Goal: Complete application form: Complete application form

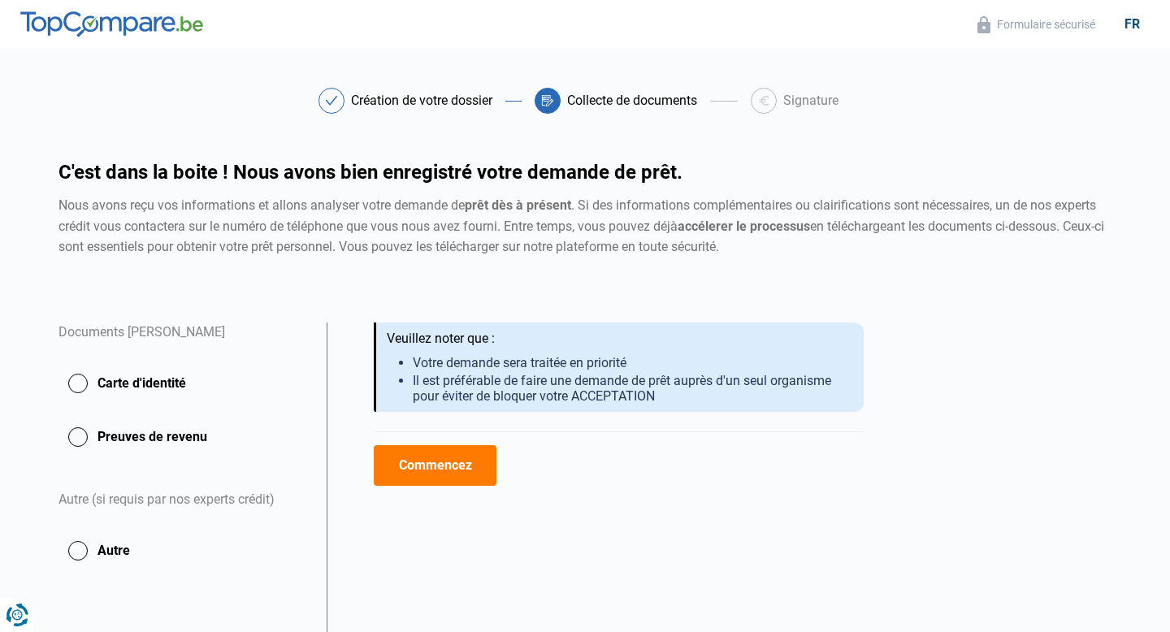
click at [81, 392] on button "Carte d'identité" at bounding box center [183, 383] width 249 height 41
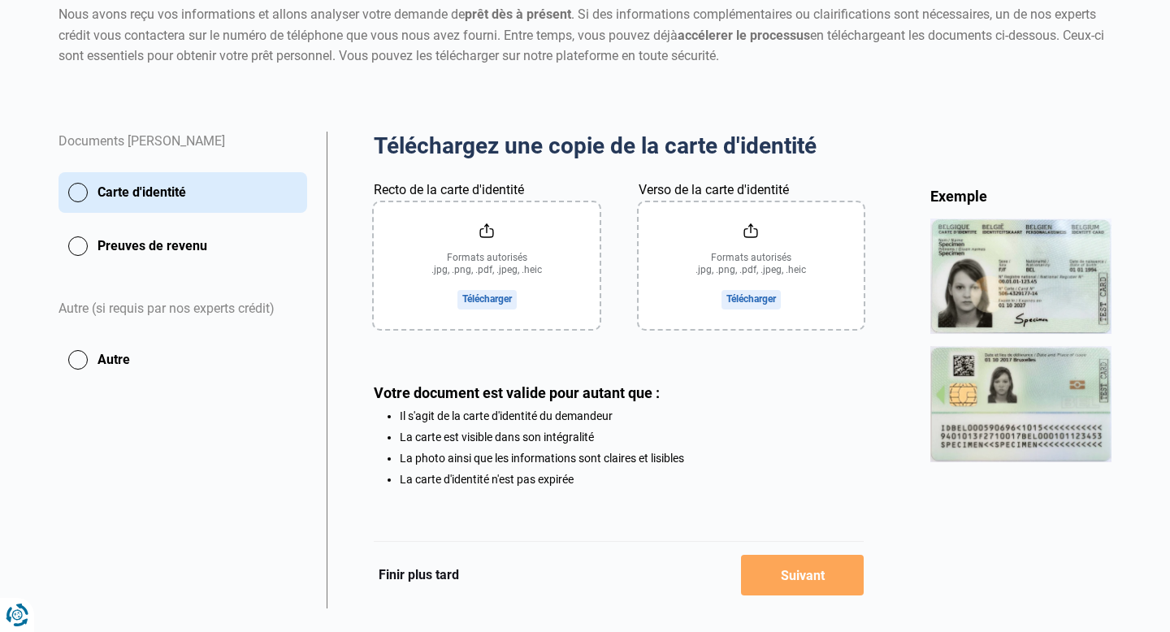
scroll to position [193, 0]
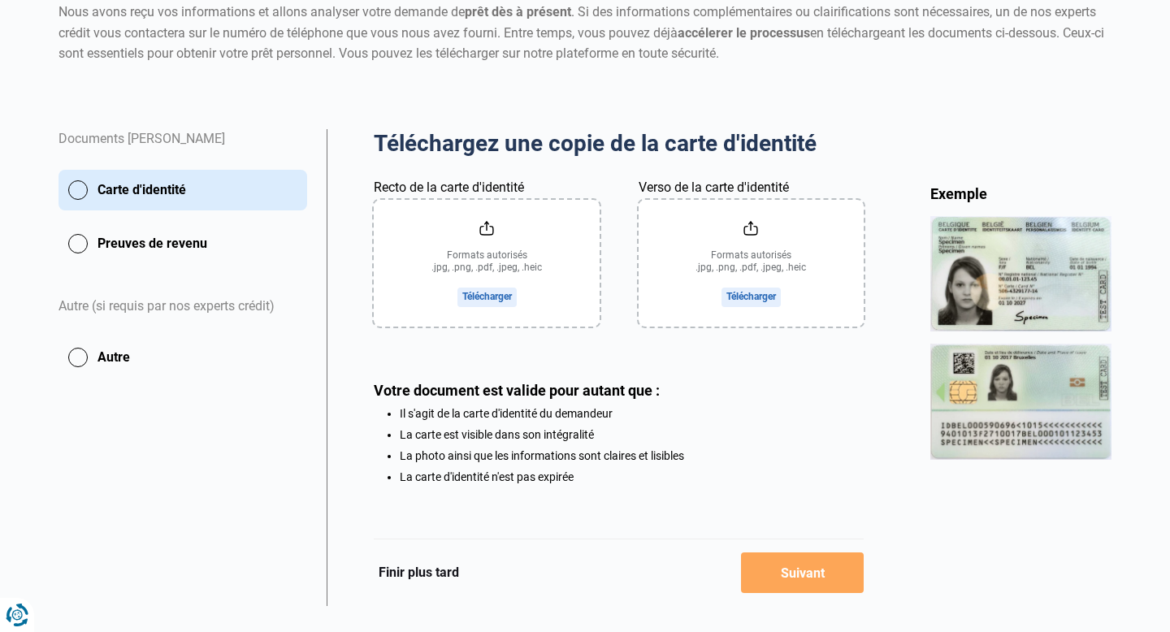
click at [501, 300] on input "Recto de la carte d'identité" at bounding box center [486, 263] width 225 height 127
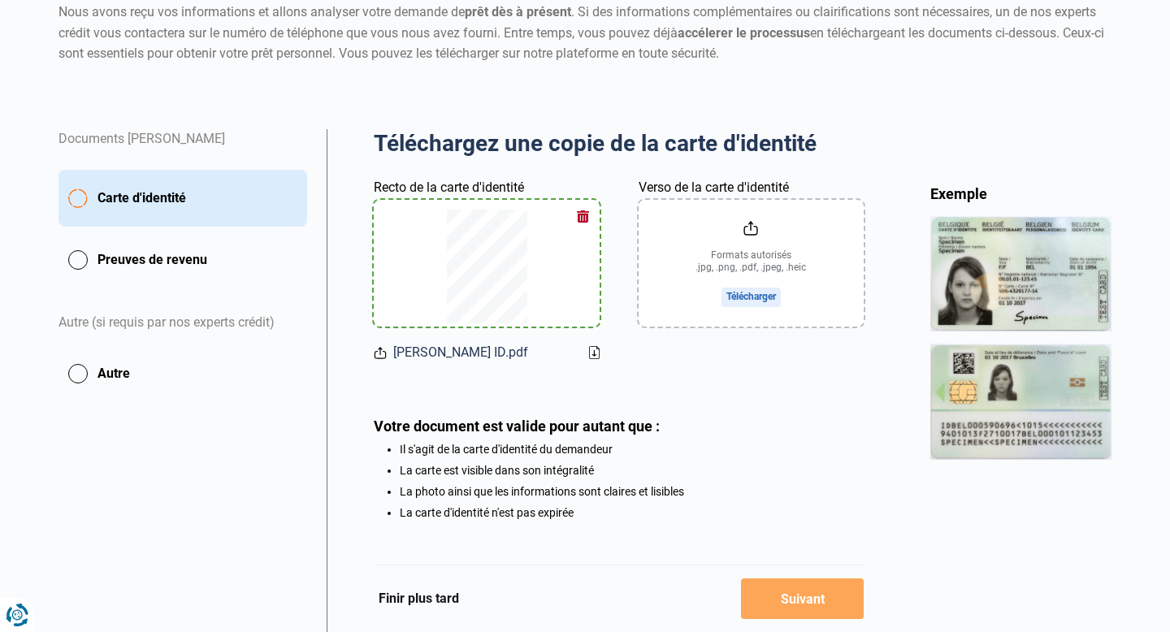
click at [766, 297] on input "Verso de la carte d'identité" at bounding box center [751, 263] width 225 height 127
type input "C:\fakepath\[PERSON_NAME] ID.pdf"
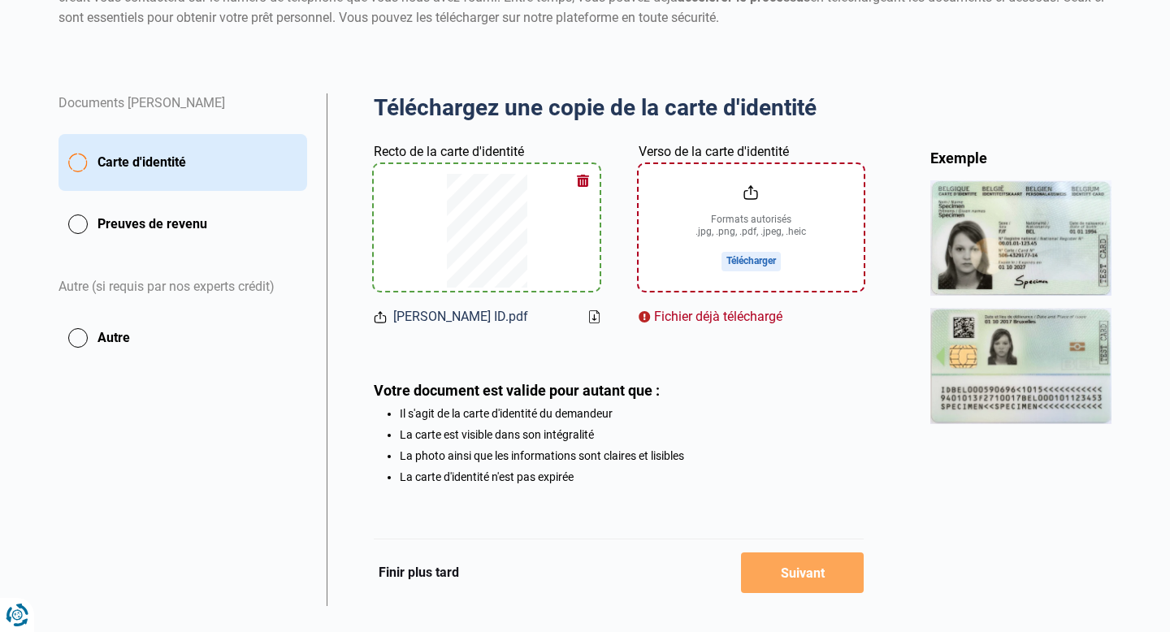
scroll to position [231, 0]
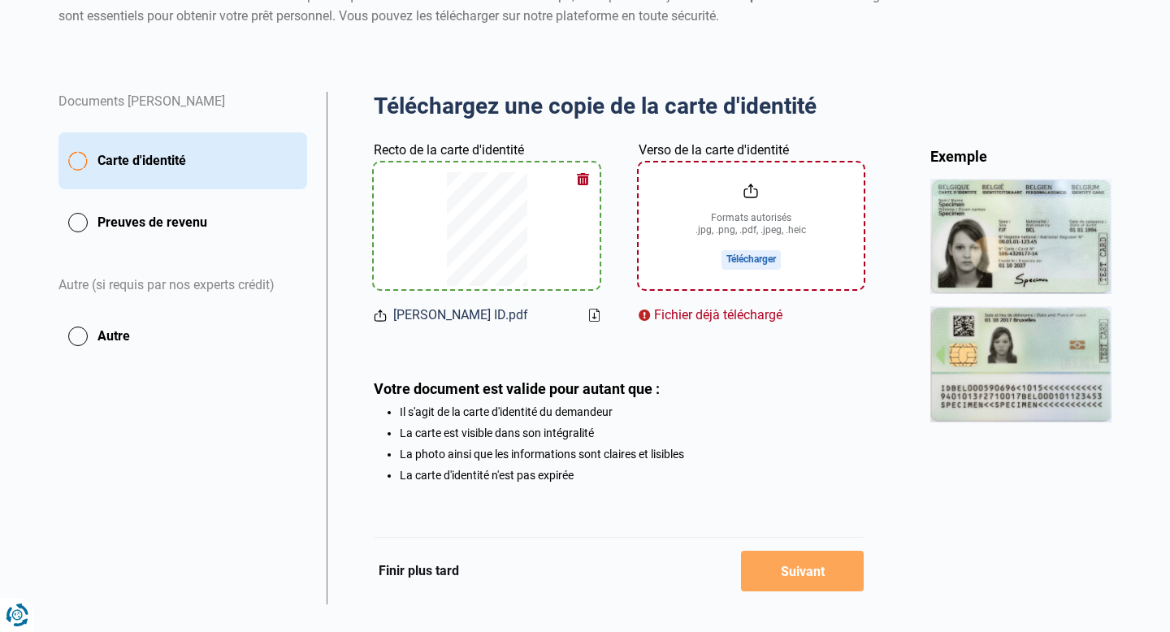
click at [576, 179] on button "button" at bounding box center [583, 179] width 24 height 24
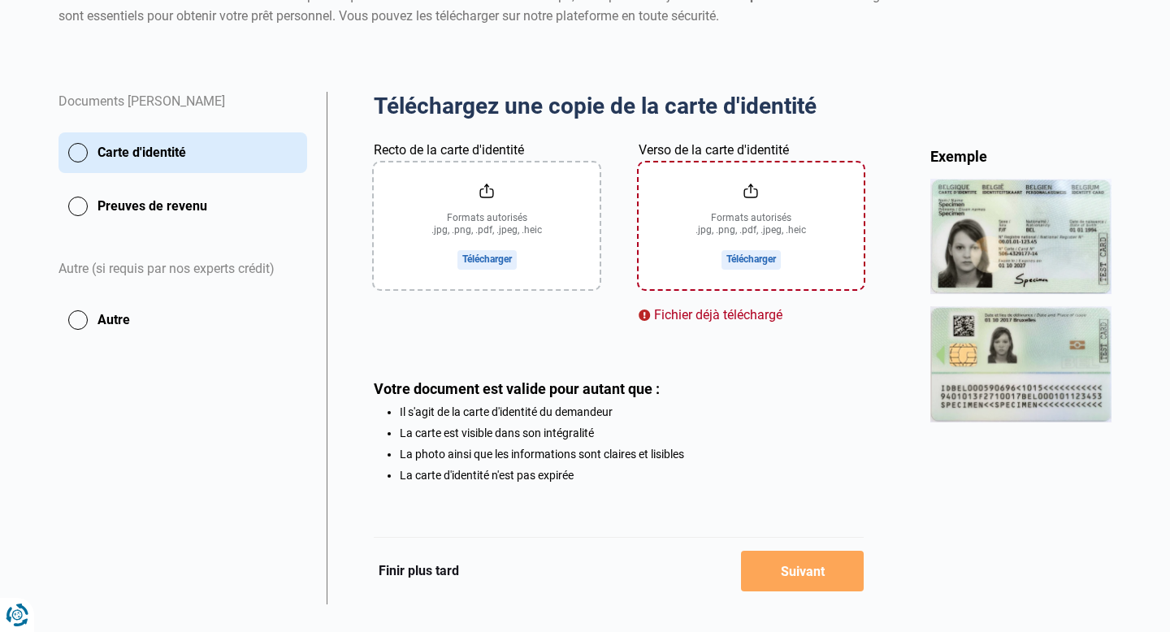
click at [85, 208] on button "Preuves de revenu" at bounding box center [183, 206] width 249 height 41
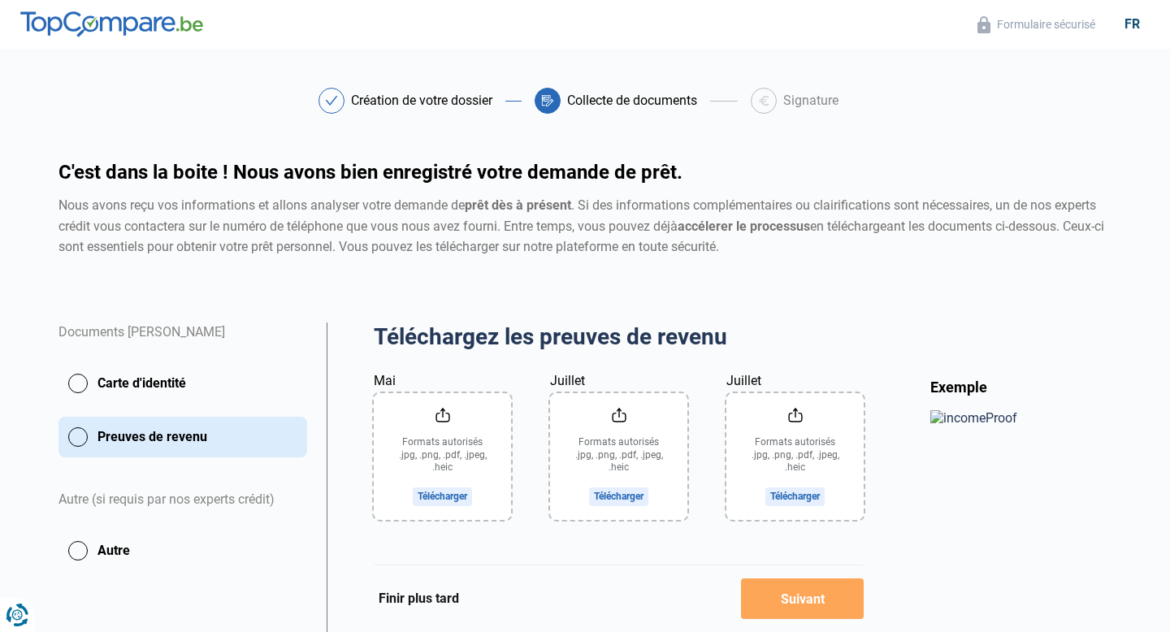
click at [437, 492] on input "Mai" at bounding box center [442, 456] width 137 height 127
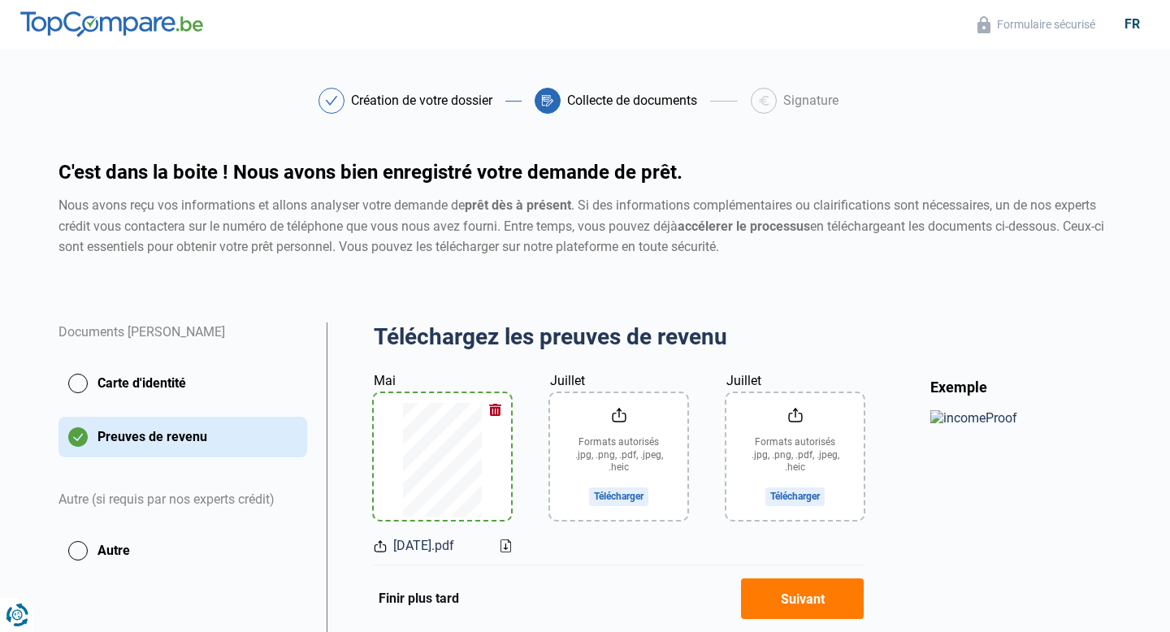
click at [625, 499] on input "Juillet" at bounding box center [618, 456] width 137 height 127
click at [781, 491] on input "Juillet" at bounding box center [795, 456] width 137 height 127
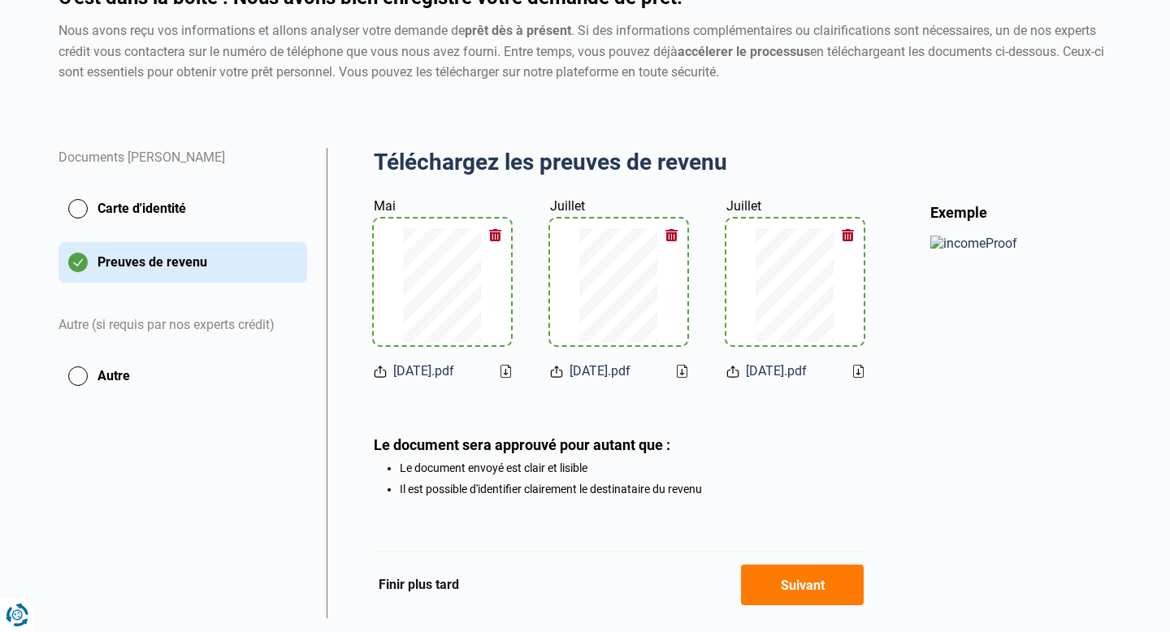
scroll to position [216, 0]
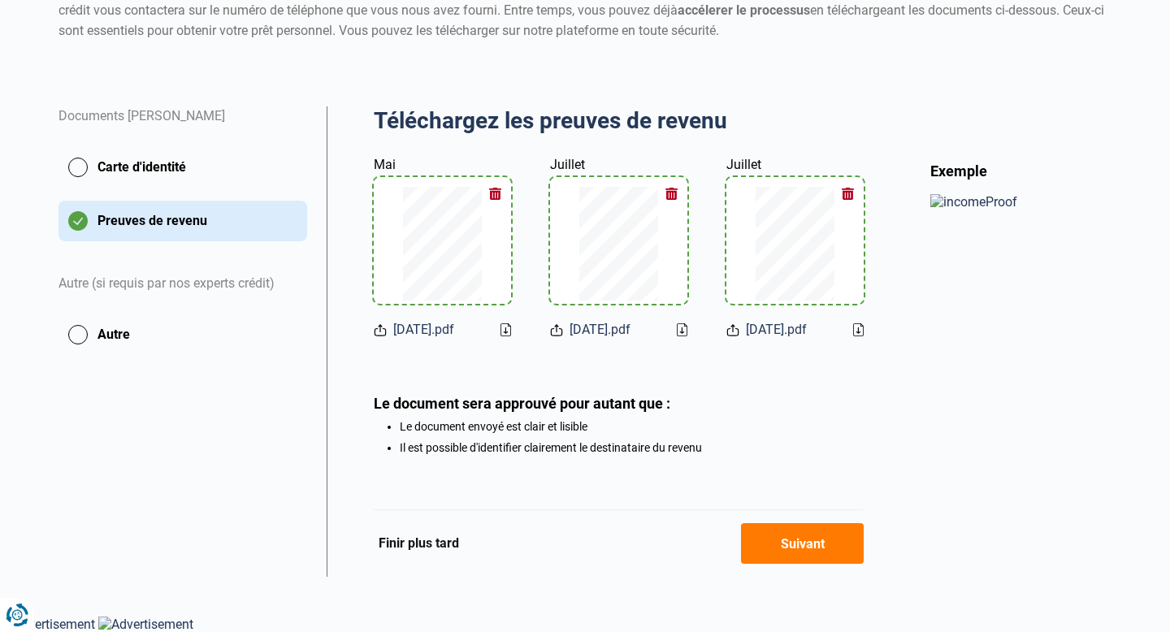
click at [831, 549] on button "Suivant" at bounding box center [802, 543] width 123 height 41
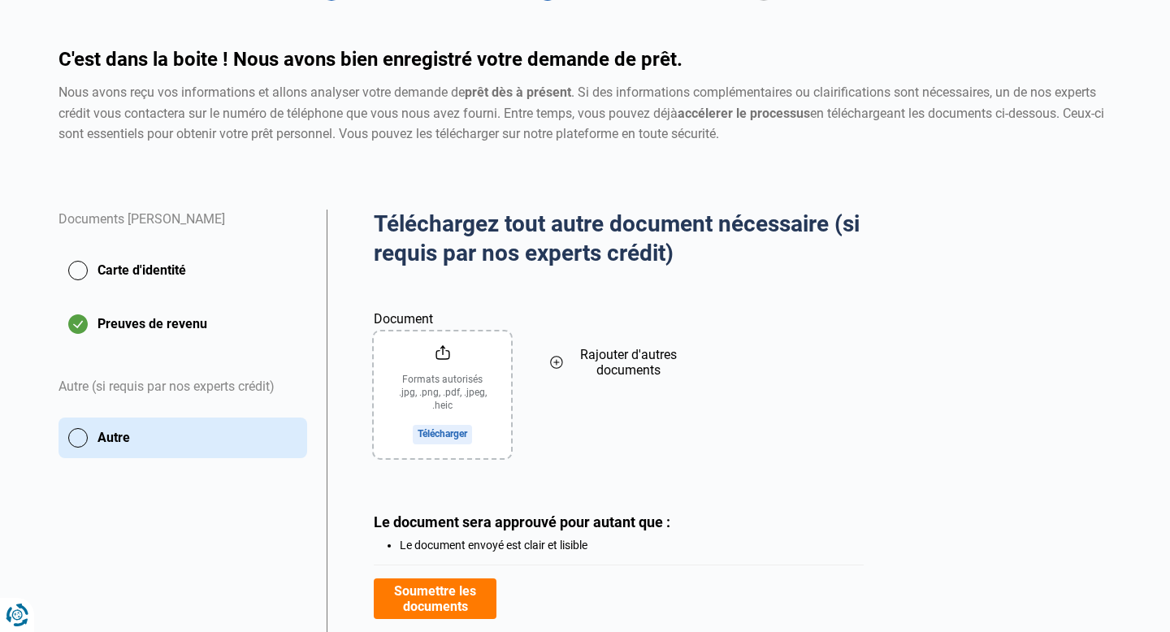
scroll to position [210, 0]
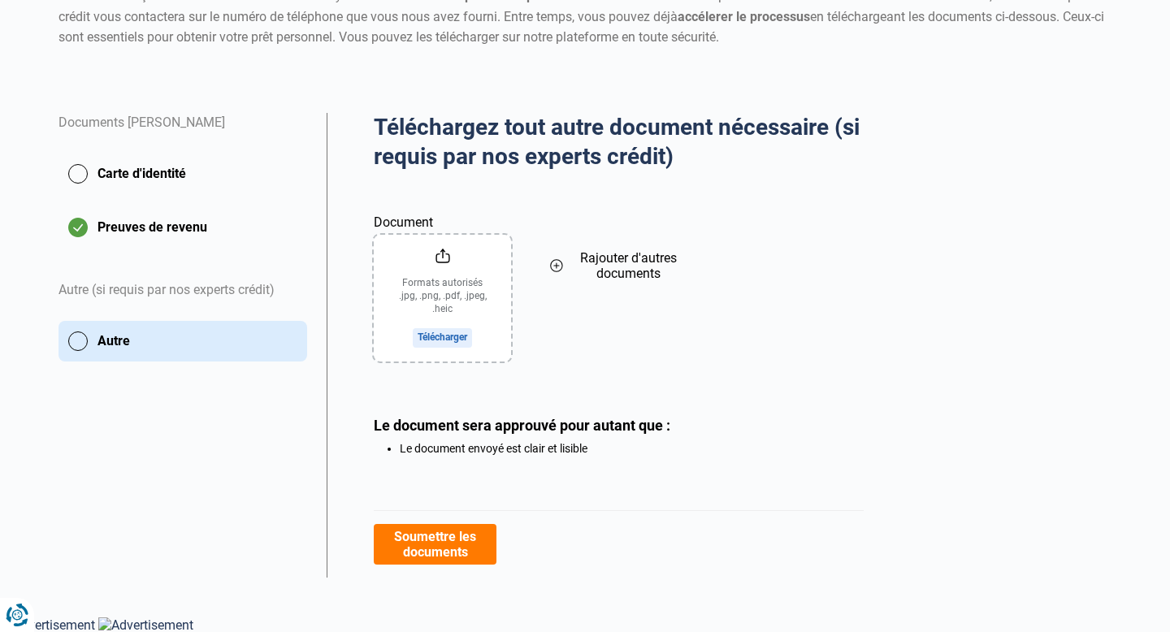
click at [173, 188] on button "Carte d'identité" at bounding box center [183, 174] width 249 height 41
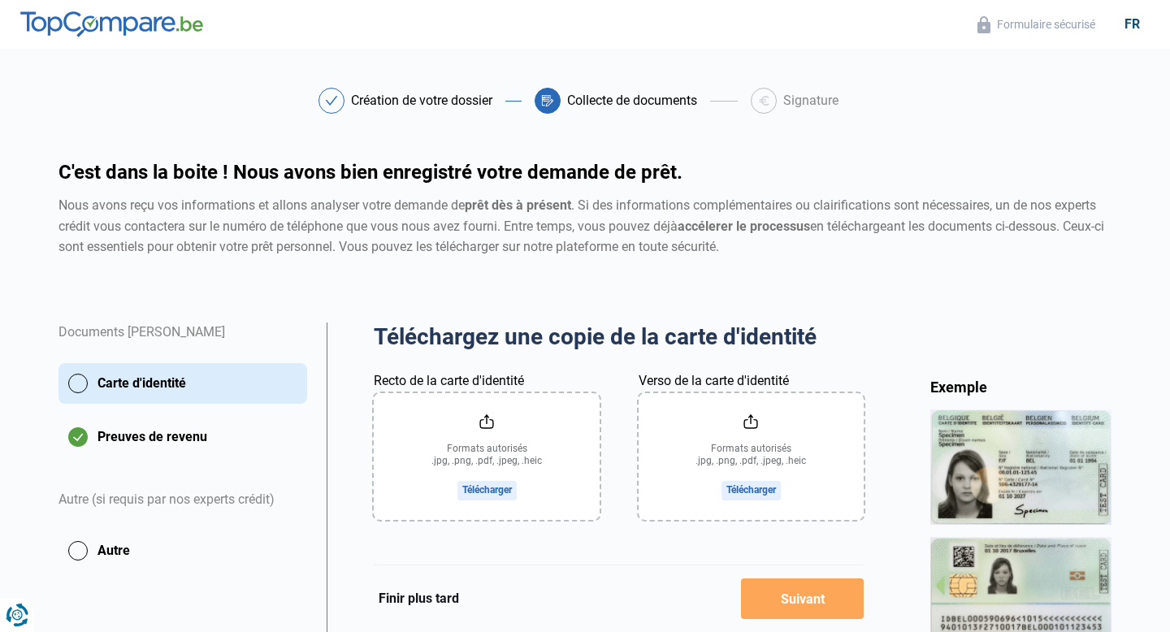
click at [482, 490] on input "Recto de la carte d'identité" at bounding box center [486, 456] width 225 height 127
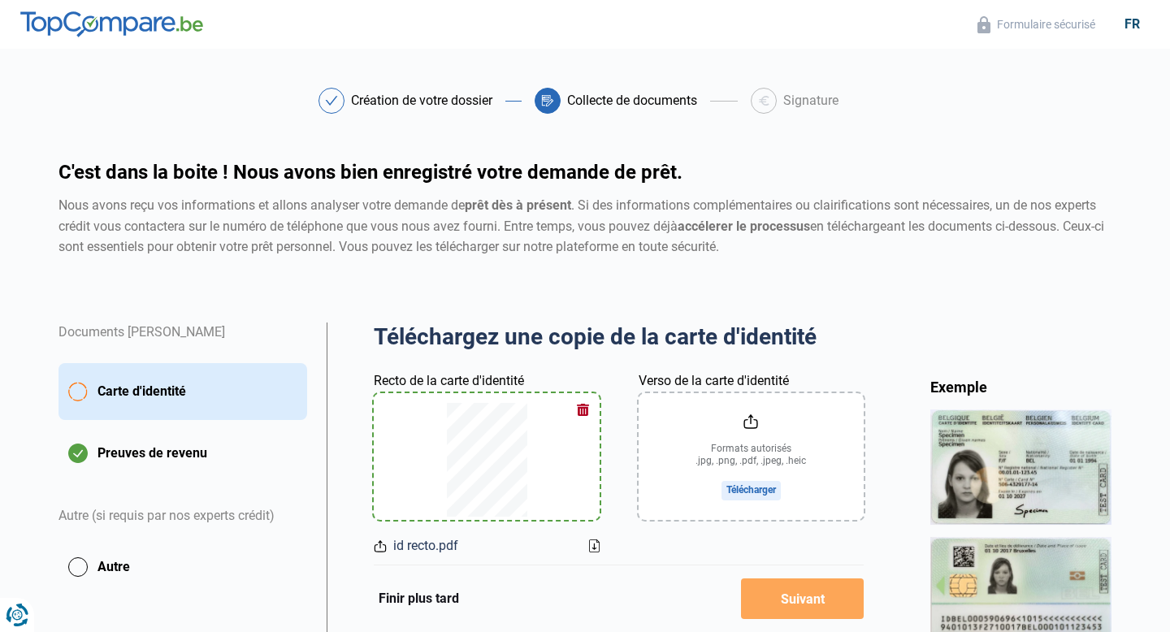
click at [752, 493] on input "Verso de la carte d'identité" at bounding box center [751, 456] width 225 height 127
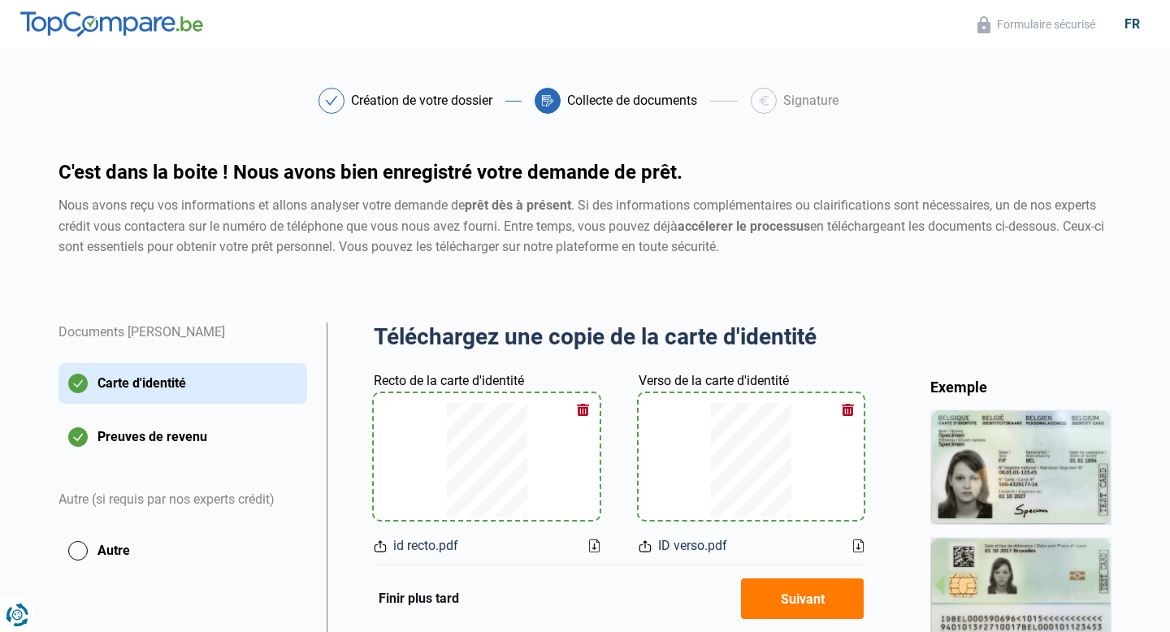
click at [802, 597] on button "Suivant" at bounding box center [802, 599] width 123 height 41
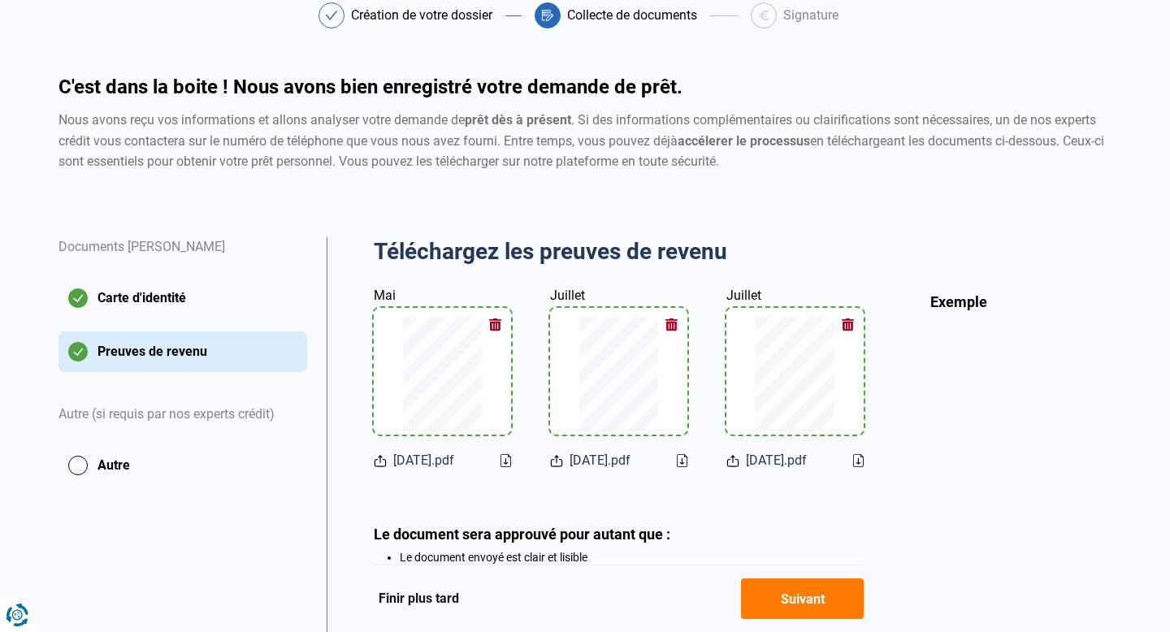
scroll to position [89, 0]
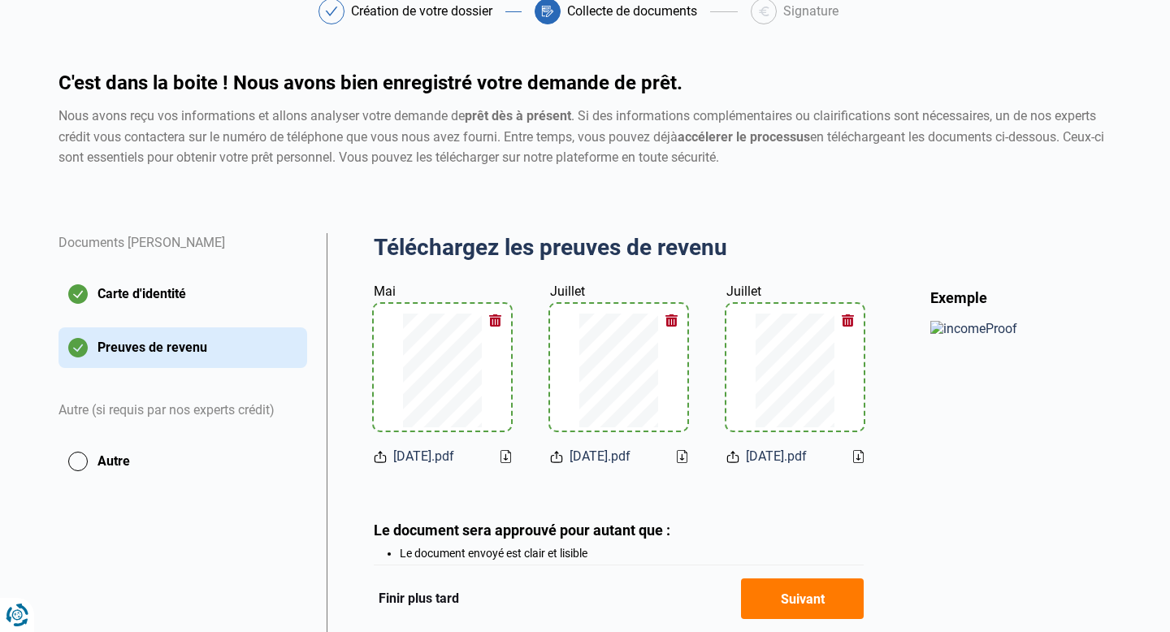
click at [79, 470] on button "Autre" at bounding box center [183, 461] width 249 height 41
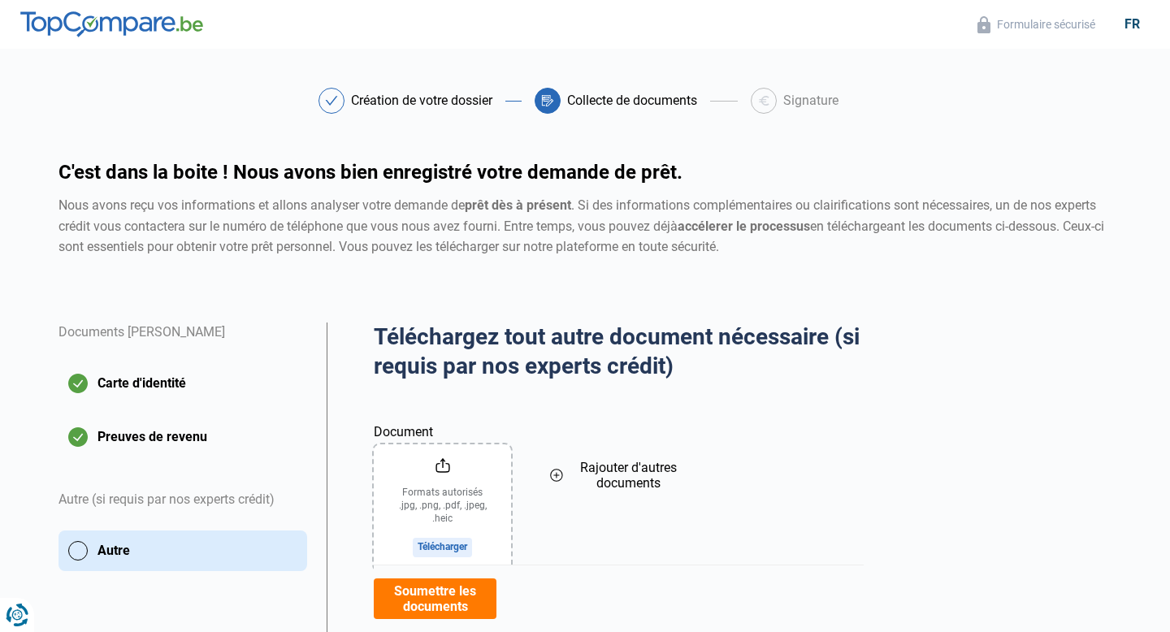
click at [451, 542] on input "Document" at bounding box center [442, 508] width 137 height 127
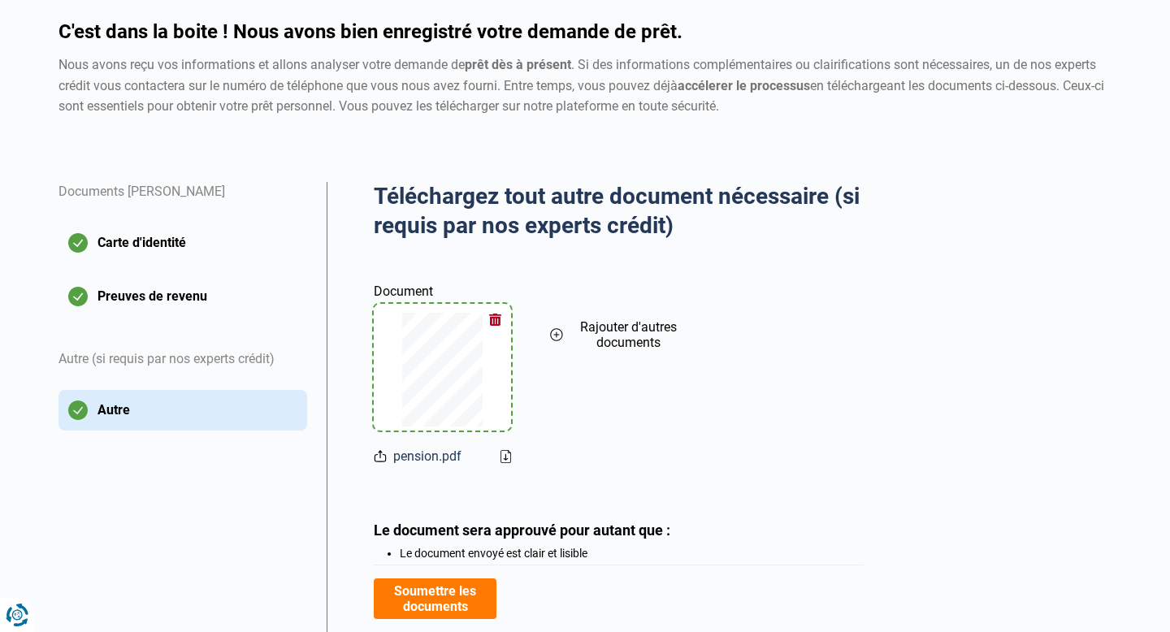
scroll to position [245, 0]
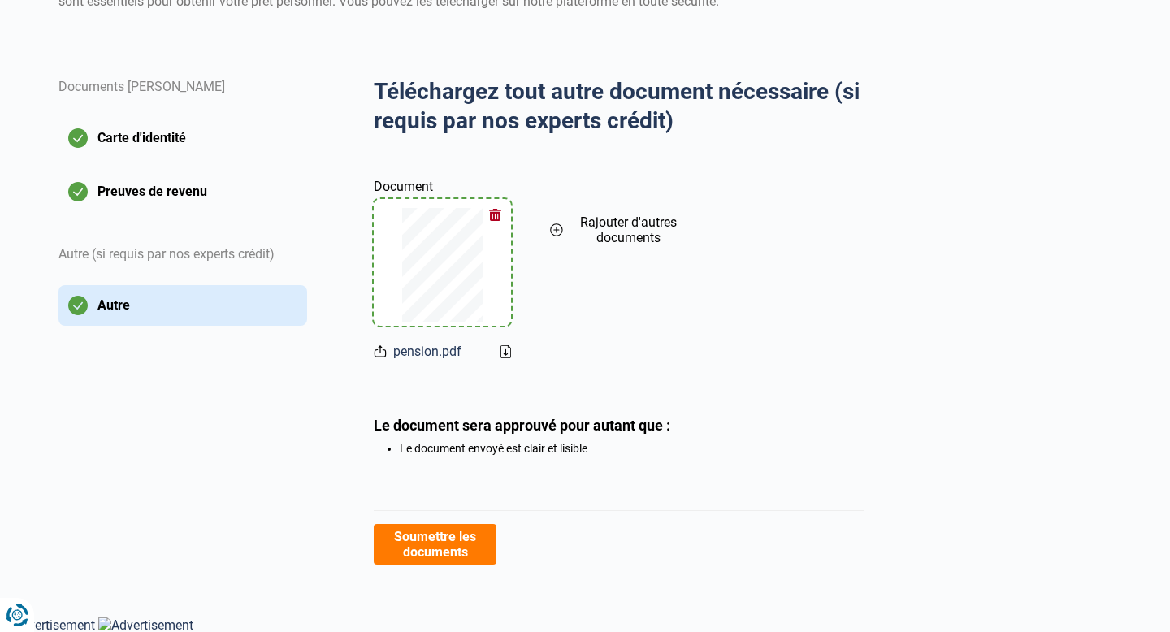
click at [395, 545] on button "Soumettre les documents" at bounding box center [435, 544] width 123 height 41
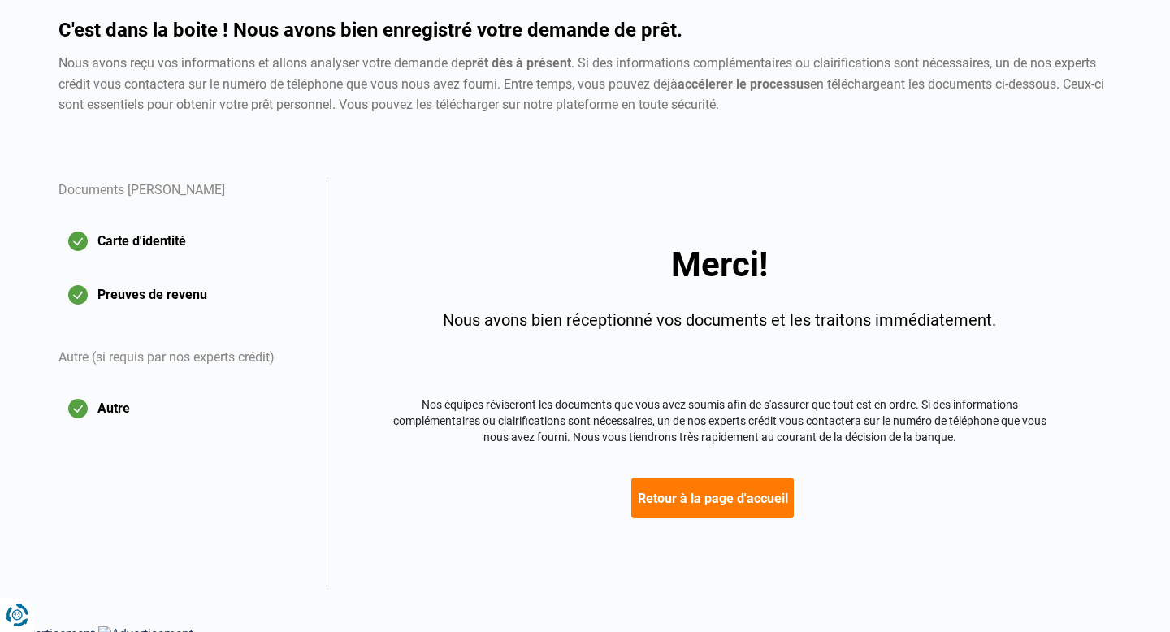
scroll to position [151, 0]
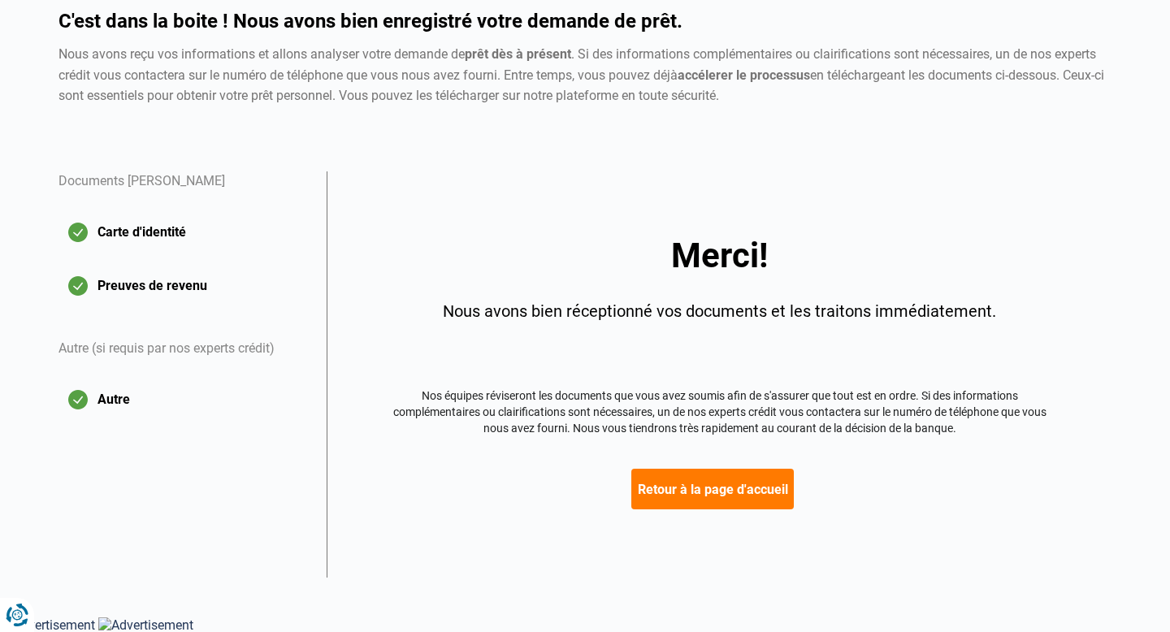
click at [749, 500] on button "Retour à la page d'accueil" at bounding box center [712, 489] width 163 height 41
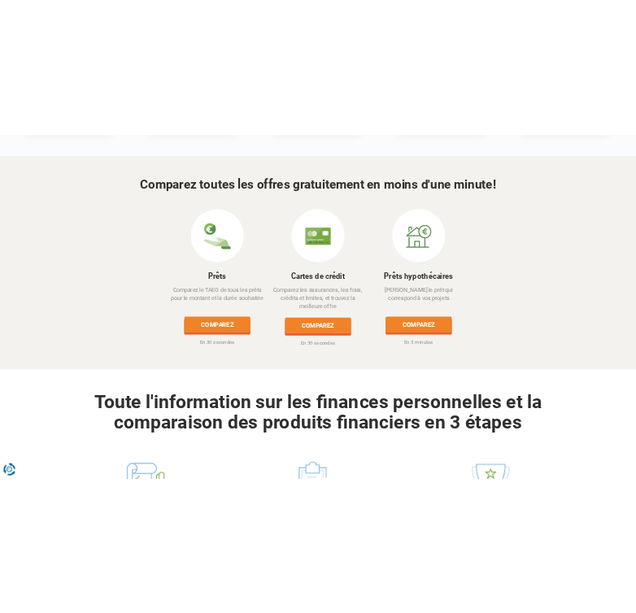
scroll to position [740, 0]
